Goal: Information Seeking & Learning: Learn about a topic

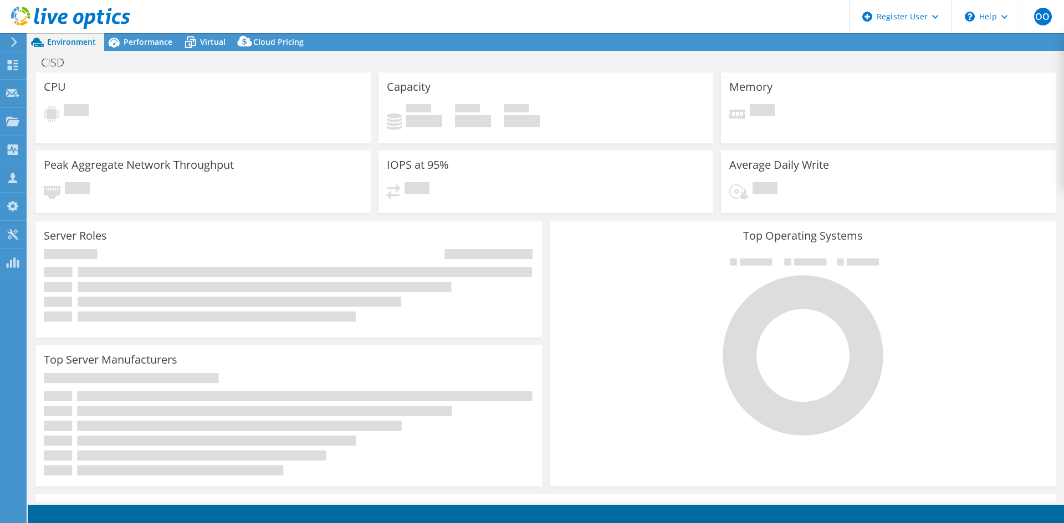
select select "USD"
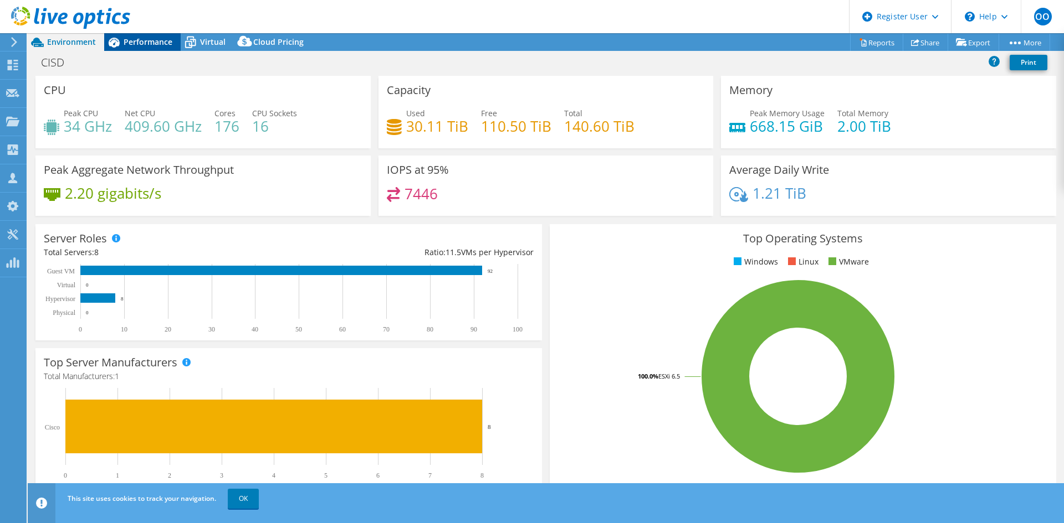
click at [138, 45] on span "Performance" at bounding box center [148, 42] width 49 height 11
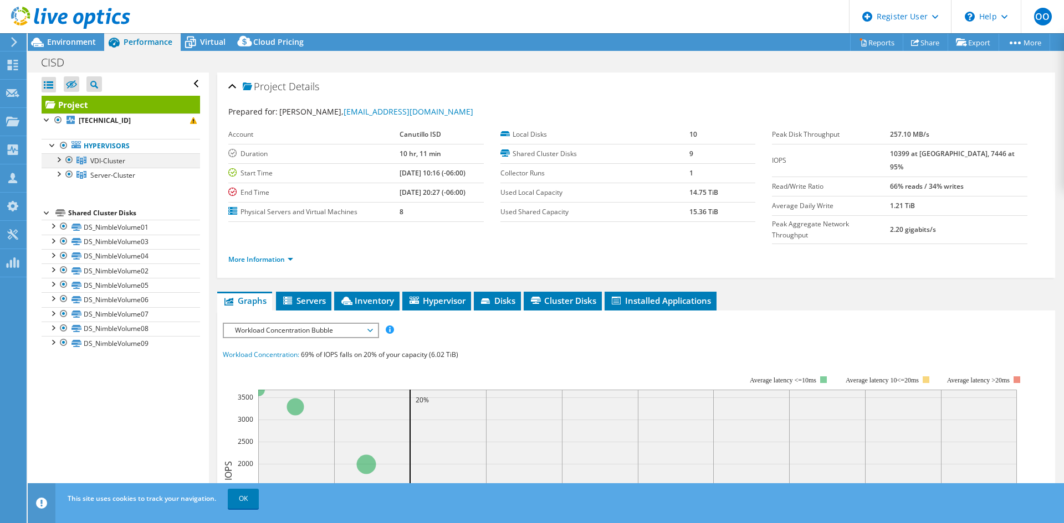
click at [59, 162] on div at bounding box center [58, 158] width 11 height 11
click at [58, 178] on div at bounding box center [58, 173] width 11 height 11
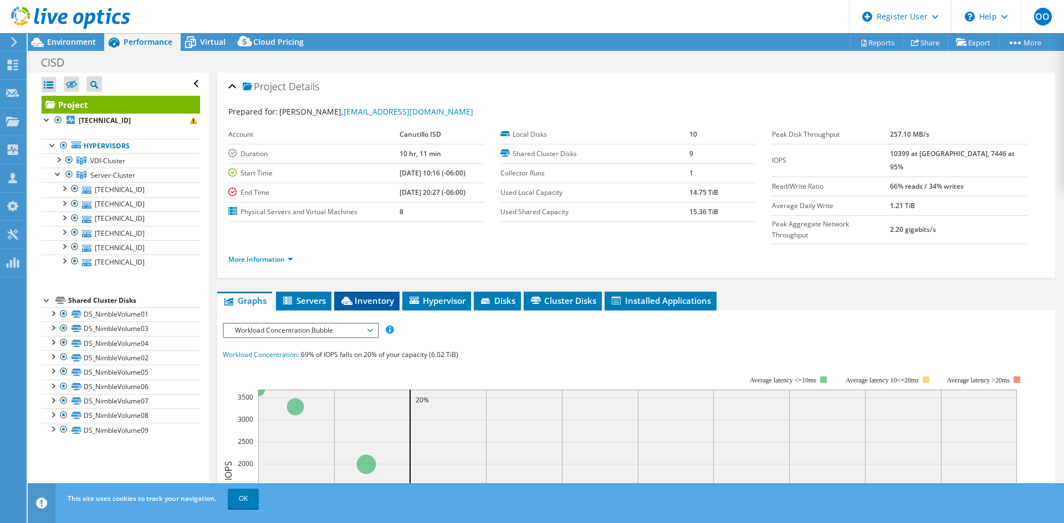
click at [355, 292] on li "Inventory" at bounding box center [366, 301] width 65 height 19
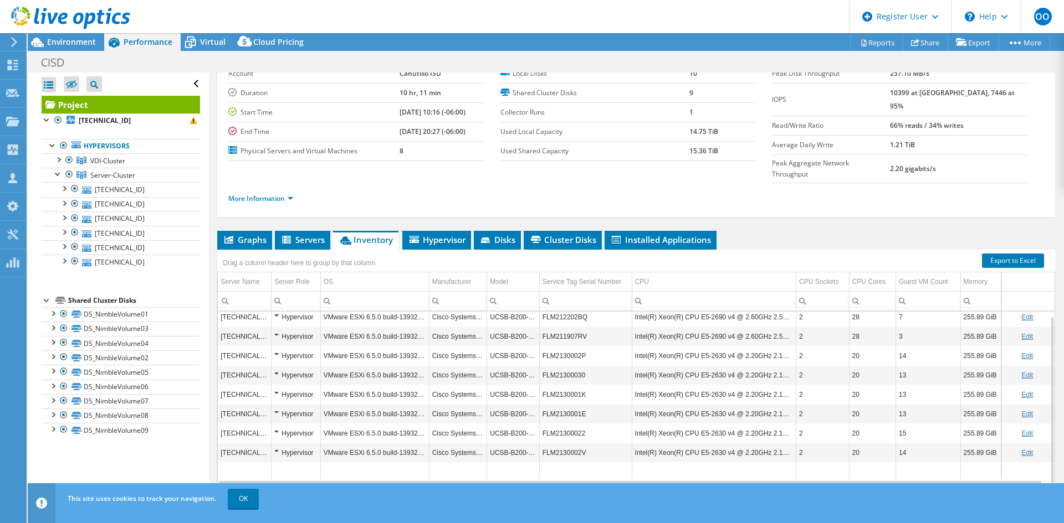
scroll to position [64, 0]
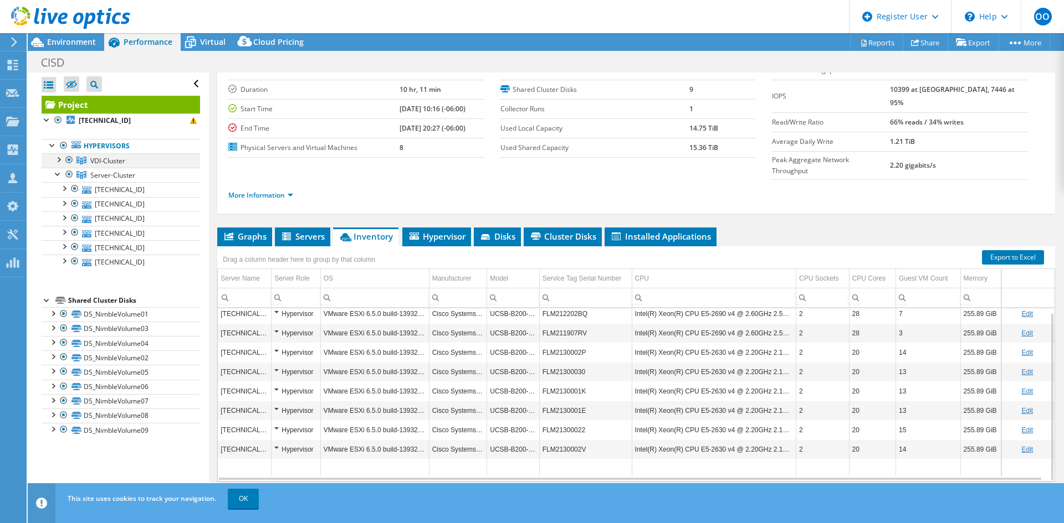
click at [60, 158] on div at bounding box center [58, 158] width 11 height 11
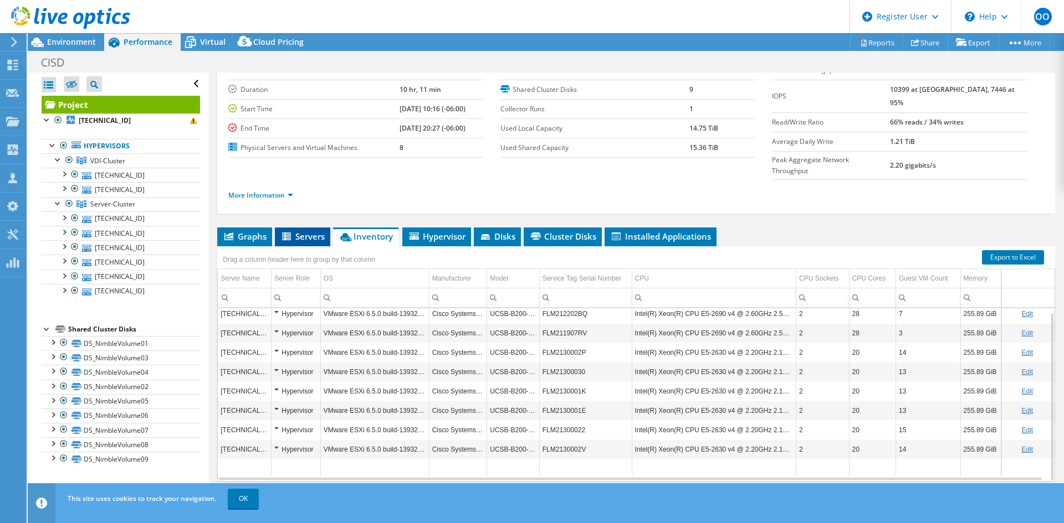
click at [292, 233] on icon at bounding box center [287, 237] width 11 height 9
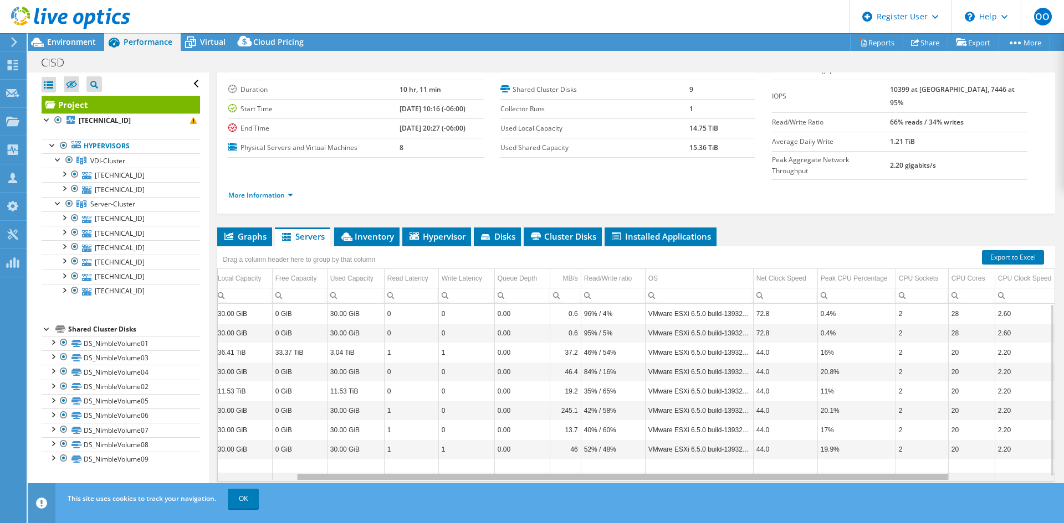
scroll to position [0, 100]
drag, startPoint x: 390, startPoint y: 455, endPoint x: 474, endPoint y: 461, distance: 83.9
click at [474, 461] on body "OO Dell User [PERSON_NAME] [EMAIL_ADDRESS][DOMAIN_NAME] Dell My Profile Log Out…" at bounding box center [532, 261] width 1064 height 523
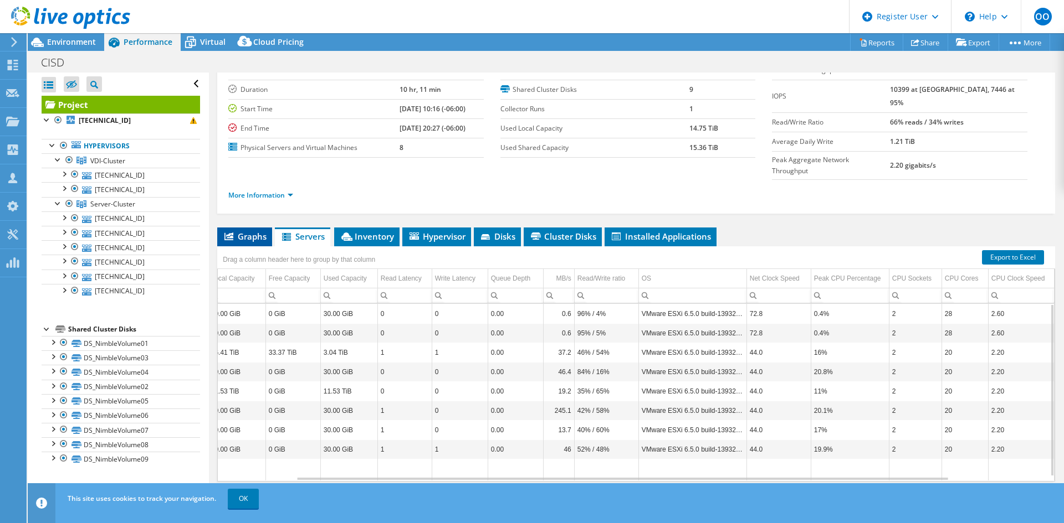
click at [247, 231] on span "Graphs" at bounding box center [245, 236] width 44 height 11
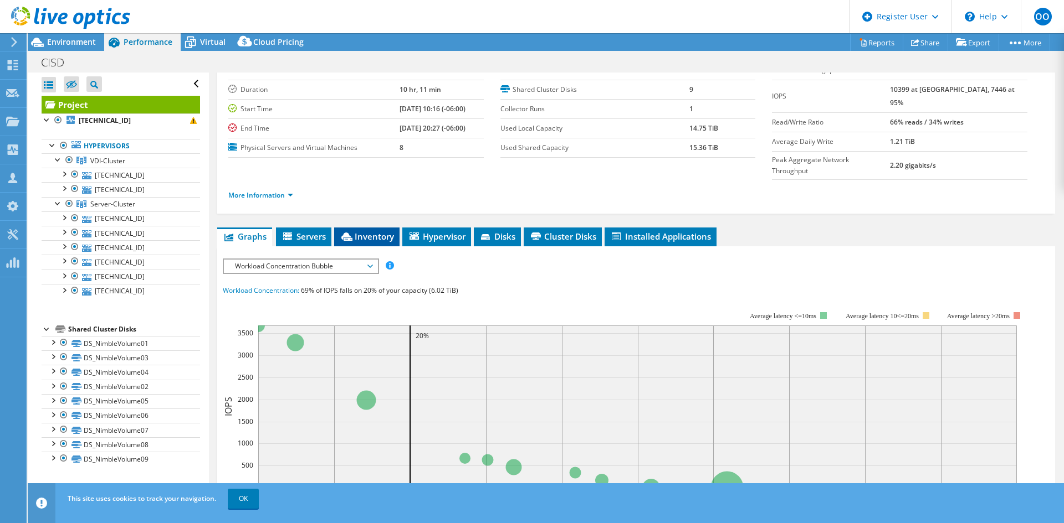
click at [362, 231] on span "Inventory" at bounding box center [367, 236] width 54 height 11
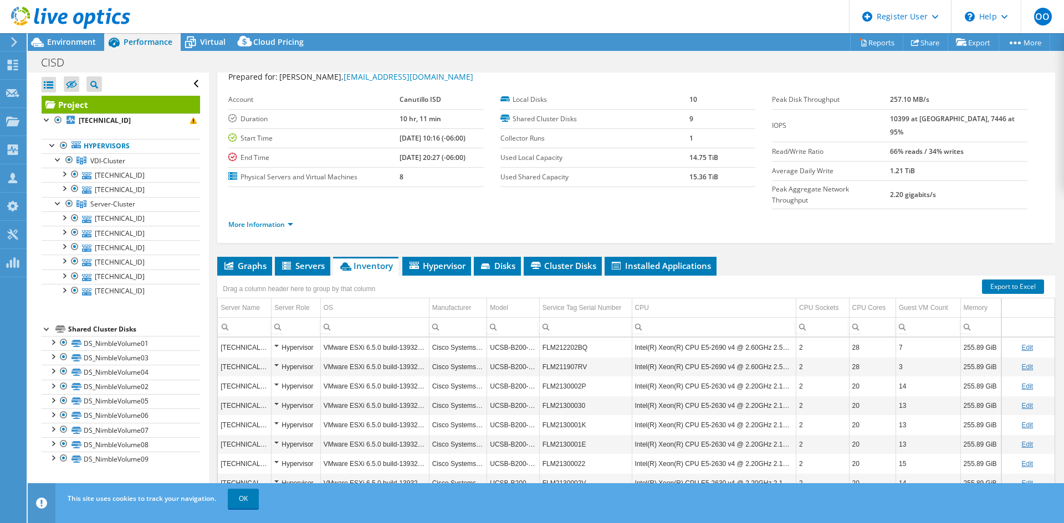
scroll to position [0, 0]
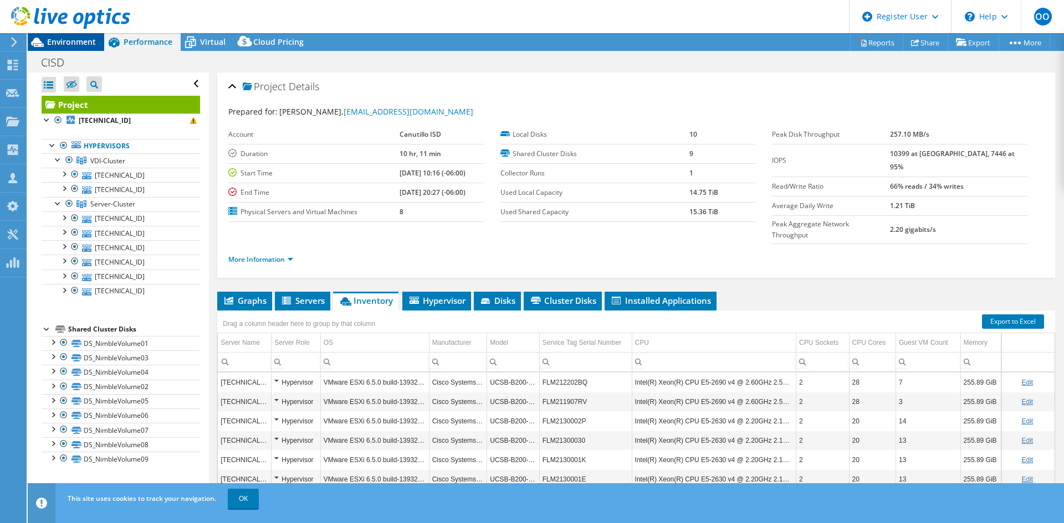
click at [72, 45] on span "Environment" at bounding box center [71, 42] width 49 height 11
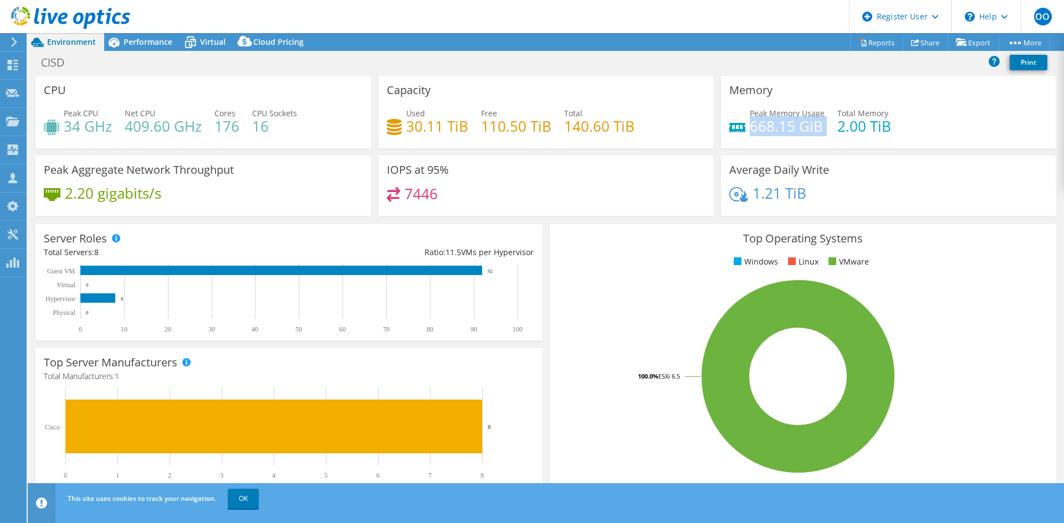
drag, startPoint x: 819, startPoint y: 133, endPoint x: 745, endPoint y: 127, distance: 74.5
click at [745, 127] on div "Peak Memory Usage 668.15 GiB Total Memory 2.00 TiB" at bounding box center [888, 125] width 319 height 36
copy div "668.15 GiB"
click at [150, 39] on span "Performance" at bounding box center [148, 42] width 49 height 11
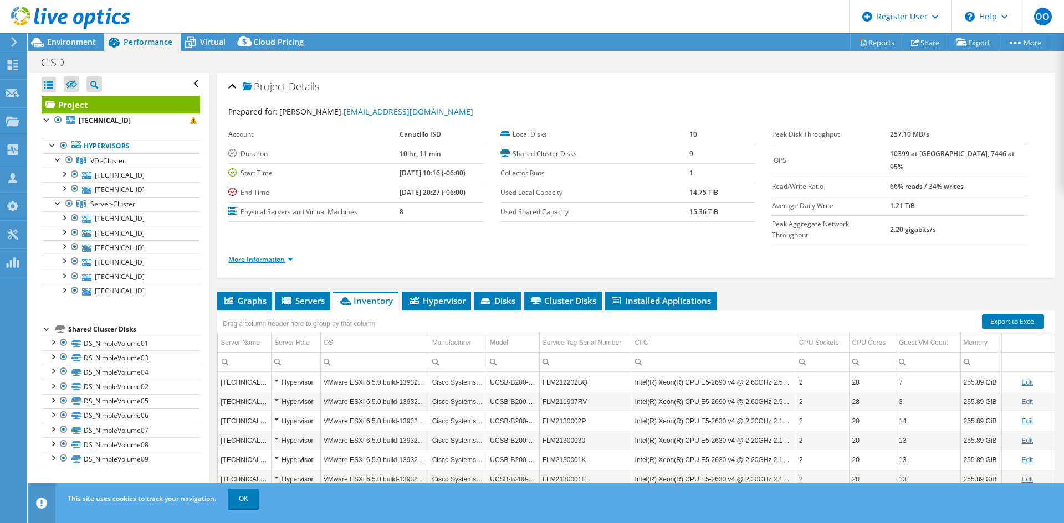
click at [259, 255] on link "More Information" at bounding box center [260, 259] width 65 height 9
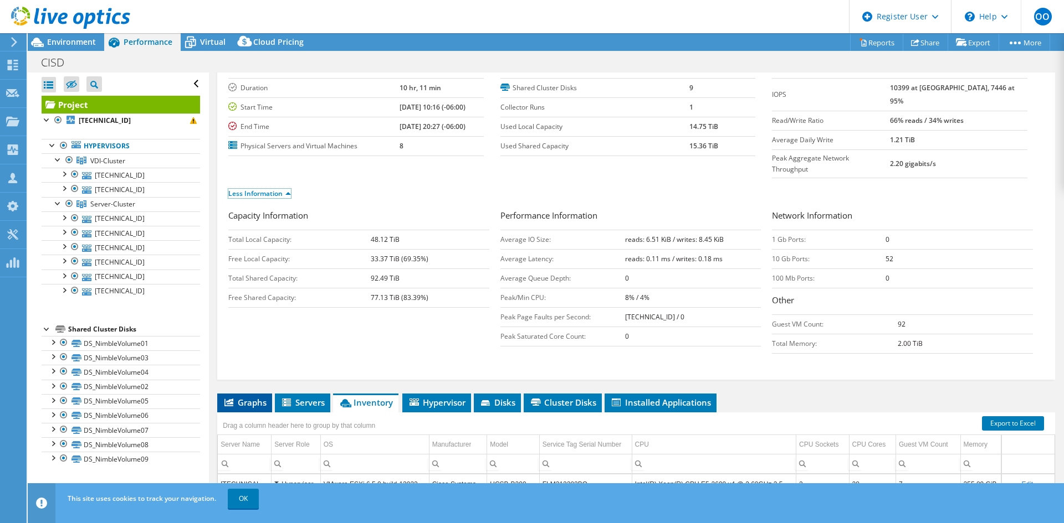
scroll to position [11, 0]
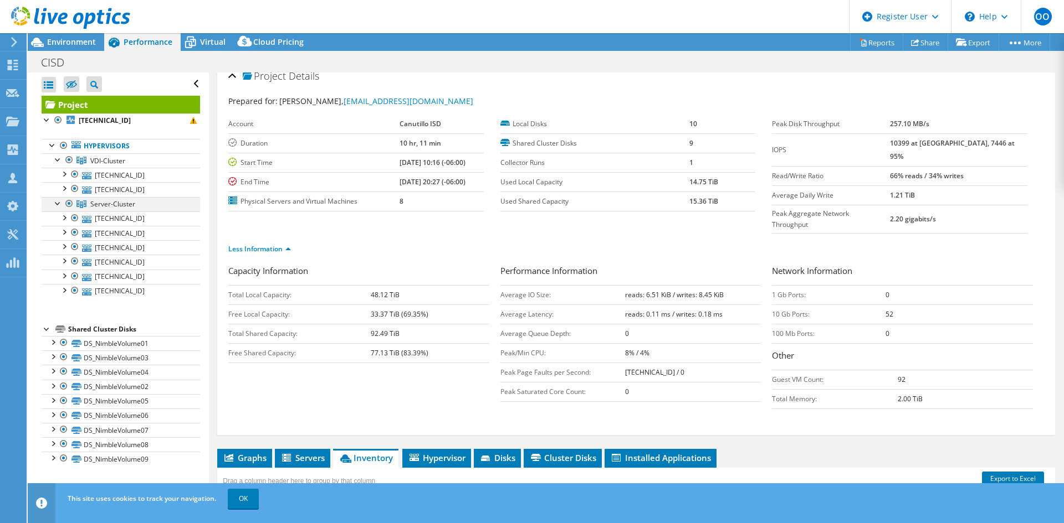
click at [69, 205] on div at bounding box center [69, 203] width 11 height 13
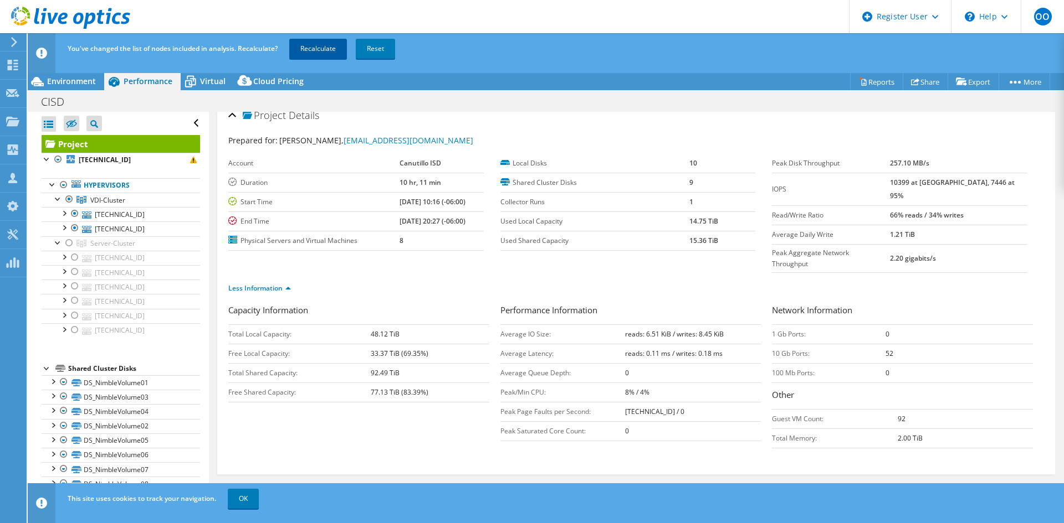
click at [306, 49] on link "Recalculate" at bounding box center [318, 49] width 58 height 20
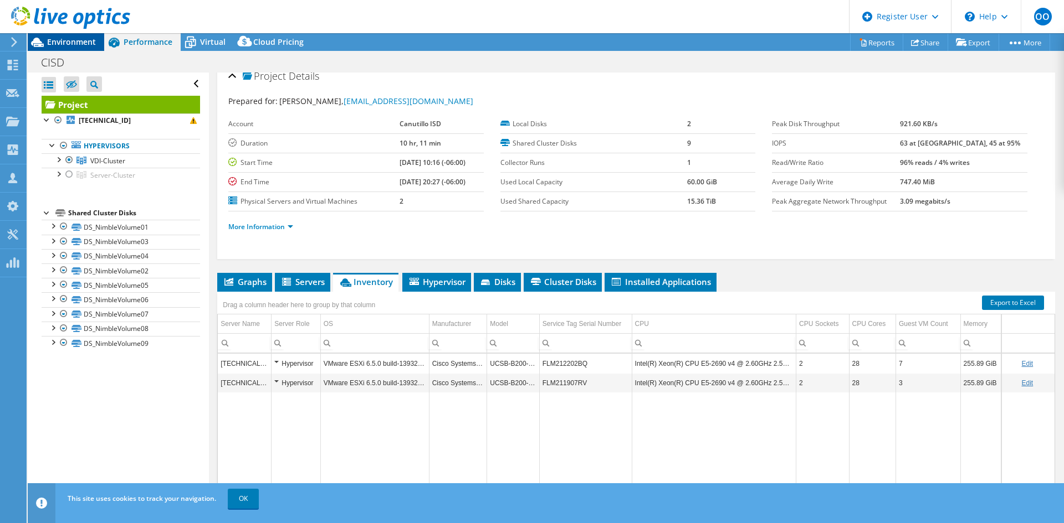
click at [65, 40] on span "Environment" at bounding box center [71, 42] width 49 height 11
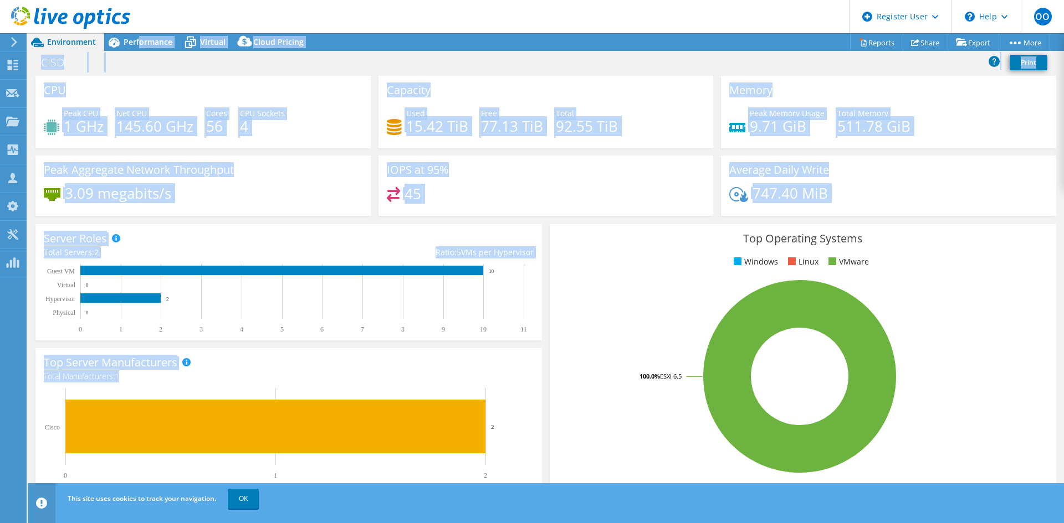
drag, startPoint x: 141, startPoint y: 43, endPoint x: 439, endPoint y: 470, distance: 521.3
click at [419, 445] on div "Project Actions Project Actions Reports Share Export vSAN ReadyNode Sizer" at bounding box center [546, 278] width 1036 height 490
click at [150, 35] on div "Performance" at bounding box center [142, 42] width 76 height 18
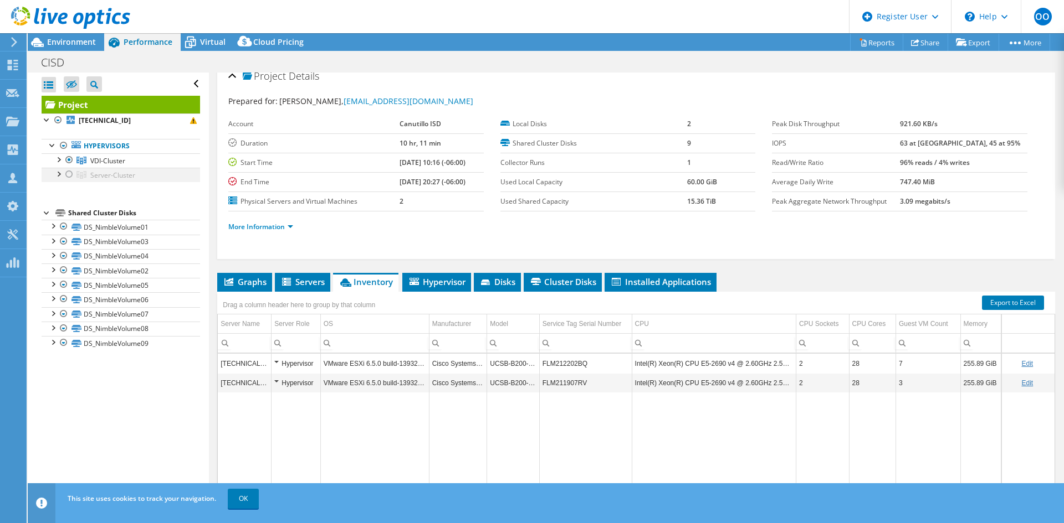
click at [68, 176] on div at bounding box center [69, 174] width 11 height 13
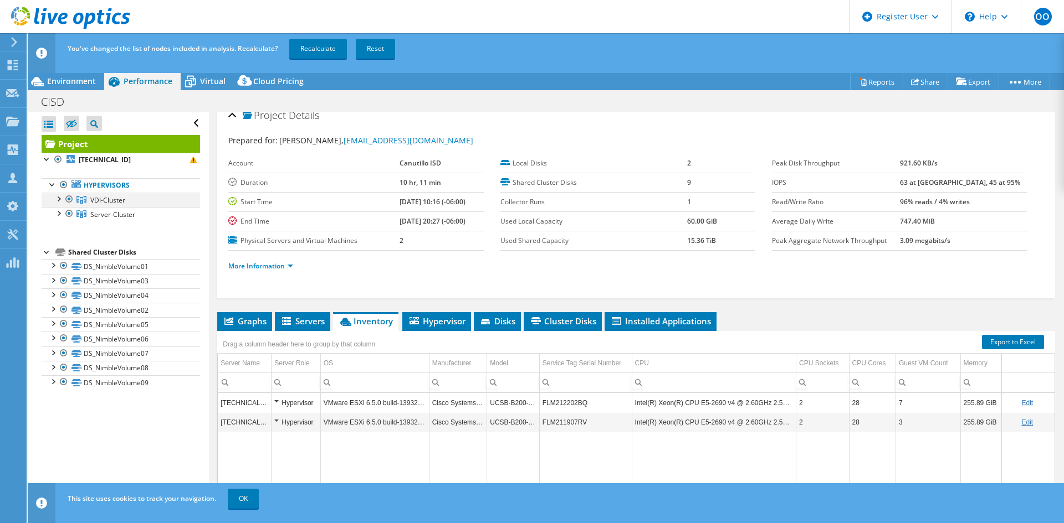
click at [69, 200] on div at bounding box center [69, 199] width 11 height 13
click at [321, 42] on link "Recalculate" at bounding box center [318, 49] width 58 height 20
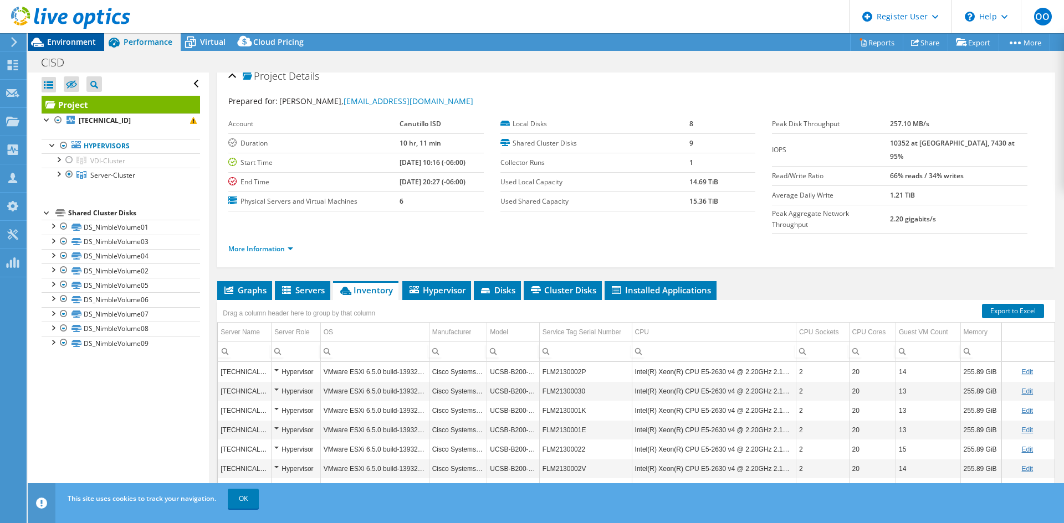
click at [83, 38] on span "Environment" at bounding box center [71, 42] width 49 height 11
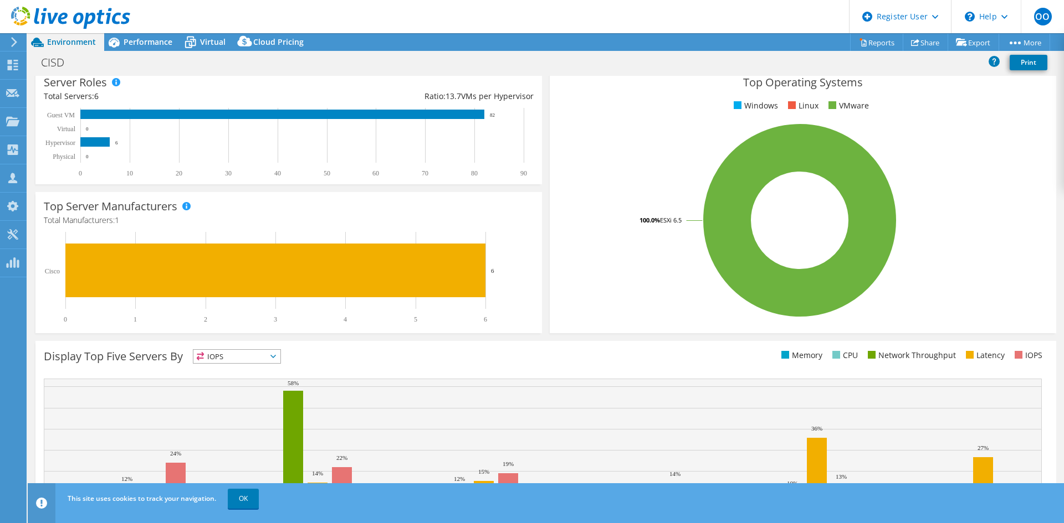
scroll to position [0, 0]
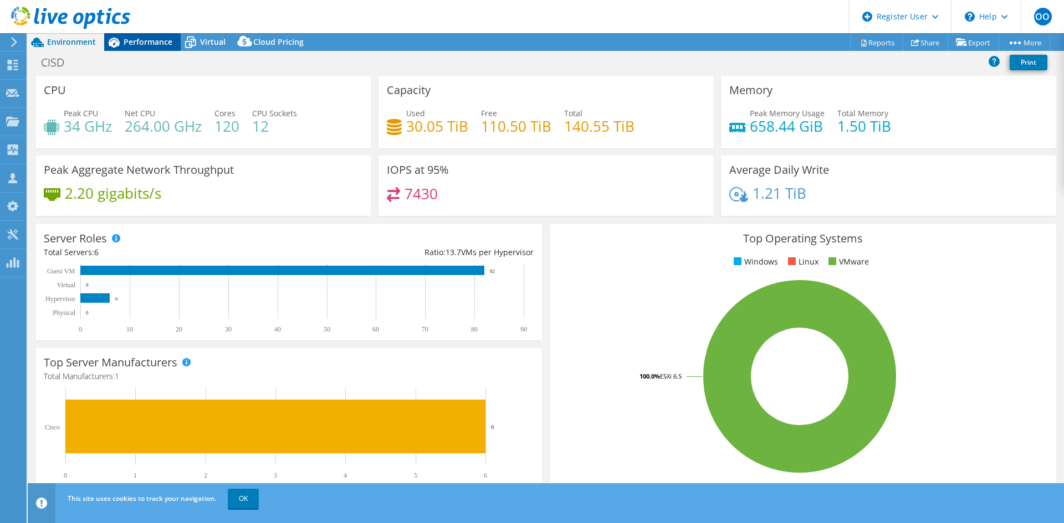
click at [142, 38] on span "Performance" at bounding box center [148, 42] width 49 height 11
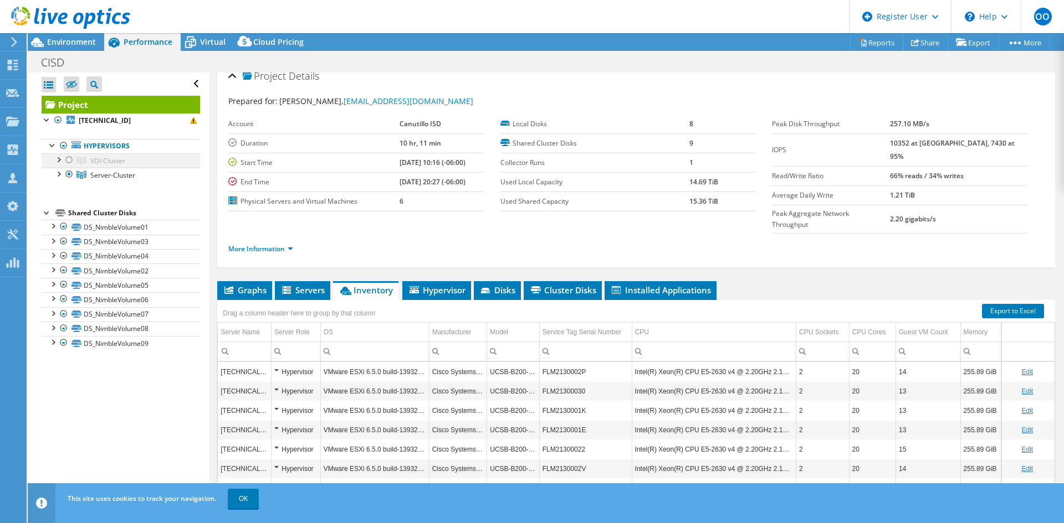
click at [66, 161] on div at bounding box center [69, 159] width 11 height 13
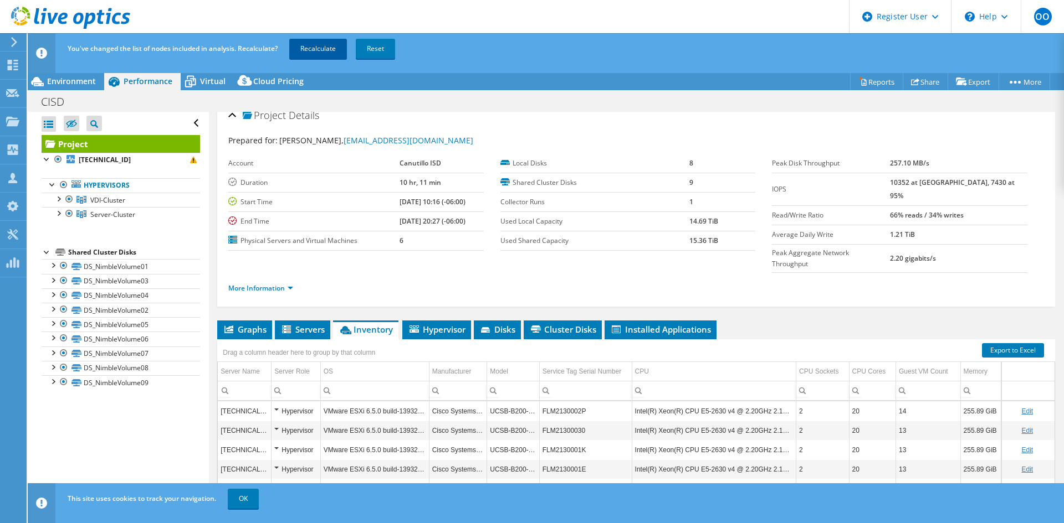
click at [323, 49] on link "Recalculate" at bounding box center [318, 49] width 58 height 20
click at [68, 83] on span "Environment" at bounding box center [71, 81] width 49 height 11
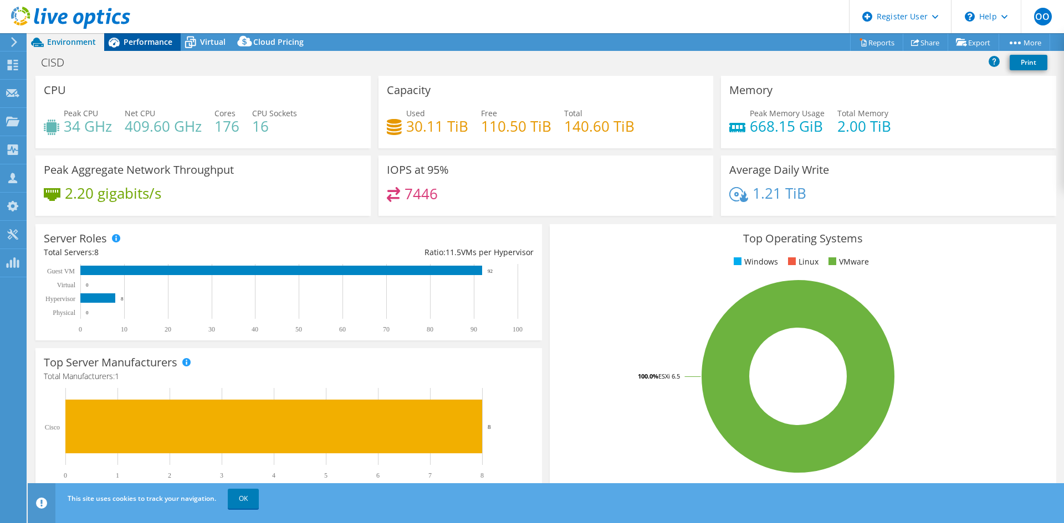
click at [147, 48] on div "Performance" at bounding box center [142, 42] width 76 height 18
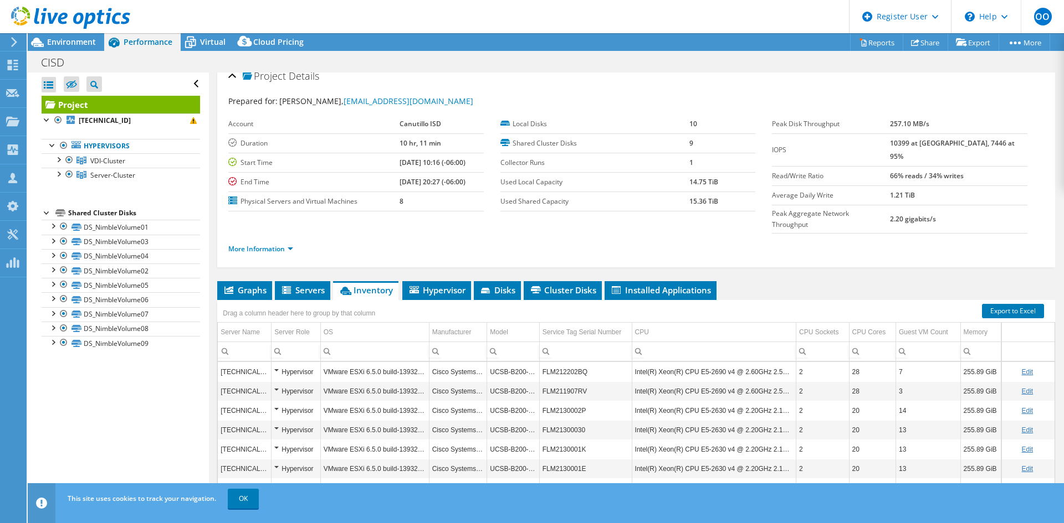
click at [670, 300] on div "Drag a column header here to group by that column" at bounding box center [636, 307] width 838 height 14
click at [666, 285] on span "Installed Applications" at bounding box center [660, 290] width 101 height 11
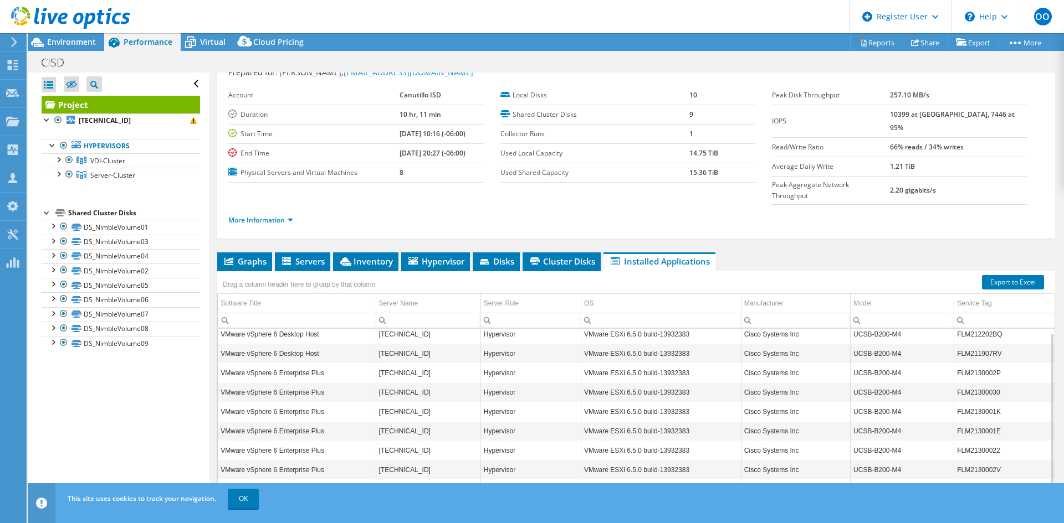
scroll to position [64, 0]
